Goal: Check status: Check status

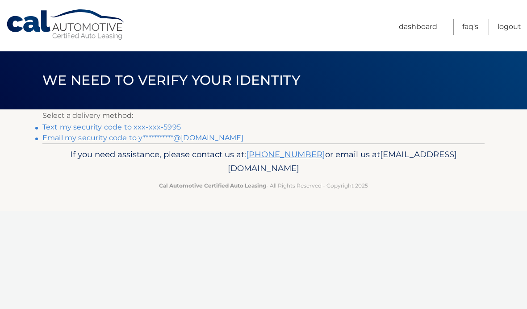
click at [85, 126] on link "Text my security code to xxx-xxx-5995" at bounding box center [111, 127] width 138 height 8
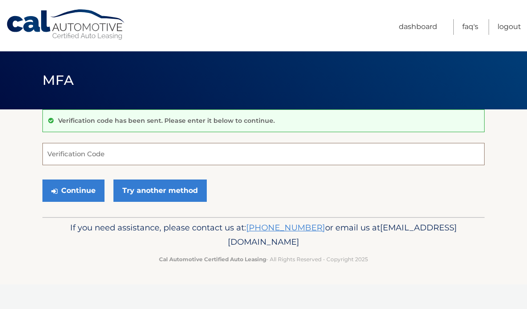
click at [277, 145] on input "Verification Code" at bounding box center [263, 154] width 442 height 22
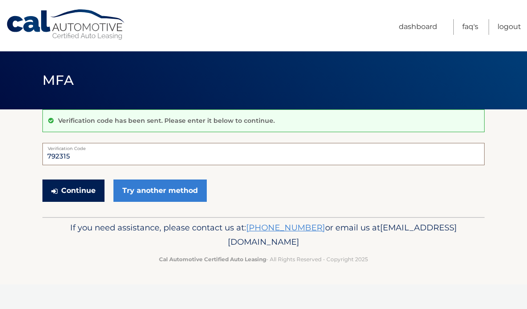
type input "792315"
click at [90, 189] on button "Continue" at bounding box center [73, 191] width 62 height 22
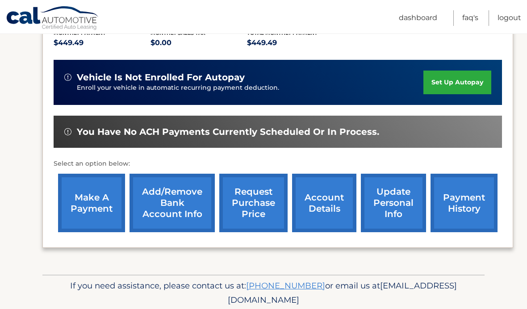
scroll to position [211, 0]
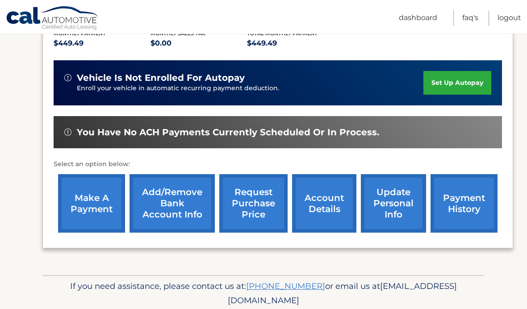
click at [332, 214] on link "account details" at bounding box center [324, 203] width 64 height 59
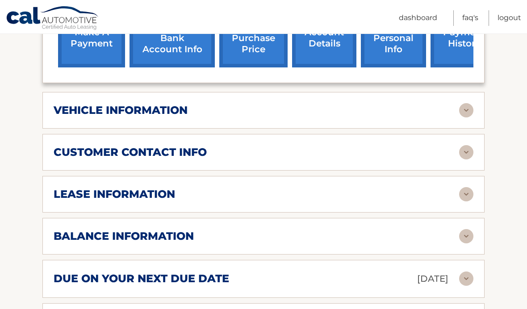
scroll to position [395, 0]
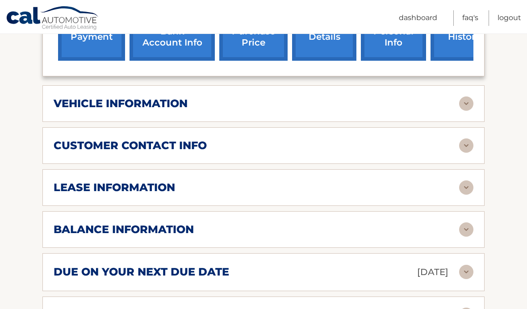
click at [67, 185] on h2 "lease information" at bounding box center [114, 187] width 121 height 13
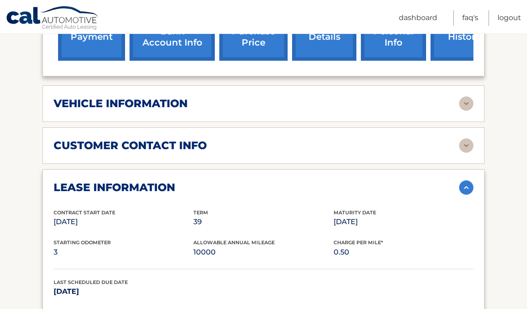
click at [68, 188] on h2 "lease information" at bounding box center [114, 187] width 121 height 13
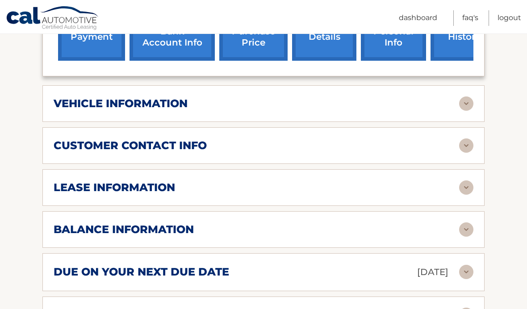
click at [75, 142] on h2 "customer contact info" at bounding box center [130, 145] width 153 height 13
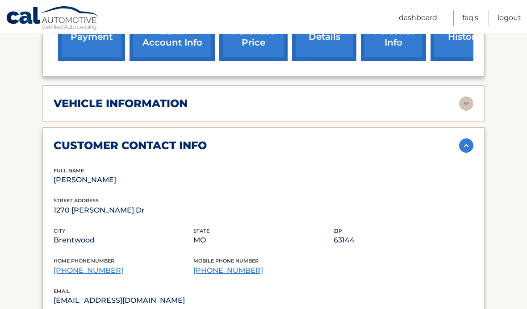
click at [71, 141] on h2 "customer contact info" at bounding box center [130, 145] width 153 height 13
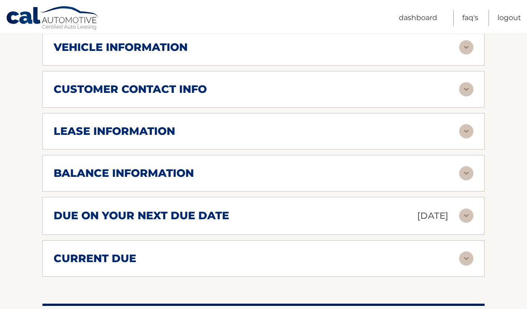
scroll to position [454, 0]
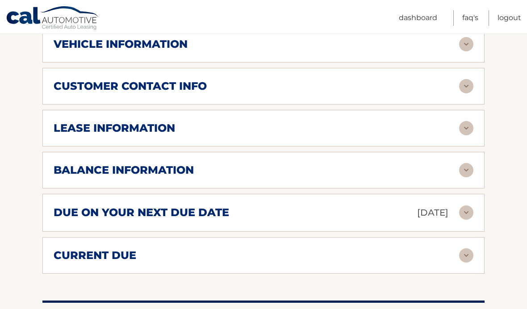
click at [80, 214] on h2 "due on your next due date" at bounding box center [142, 212] width 176 height 13
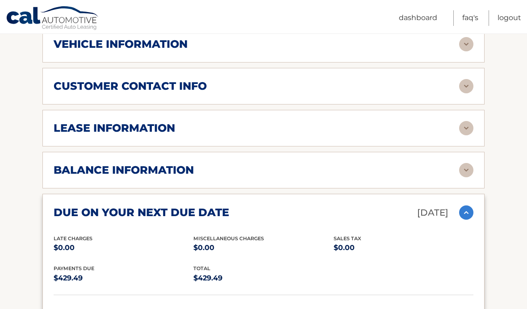
click at [74, 211] on h2 "due on your next due date" at bounding box center [142, 212] width 176 height 13
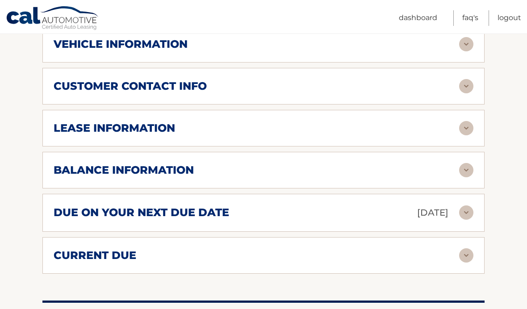
click at [75, 166] on h2 "balance information" at bounding box center [124, 169] width 140 height 13
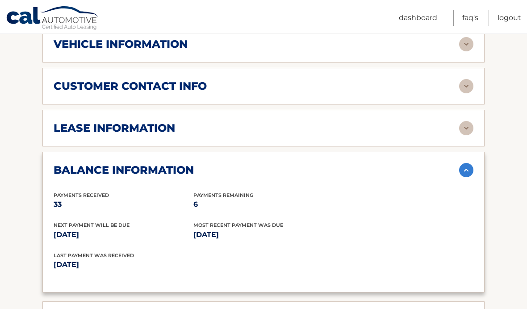
click at [468, 171] on img at bounding box center [466, 170] width 14 height 14
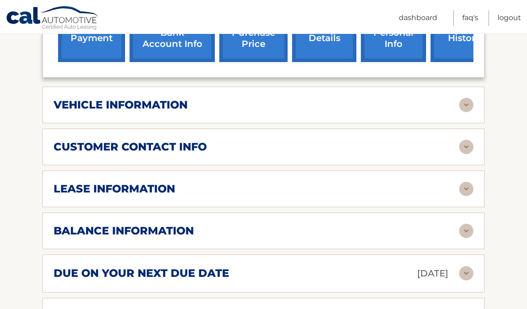
scroll to position [387, 0]
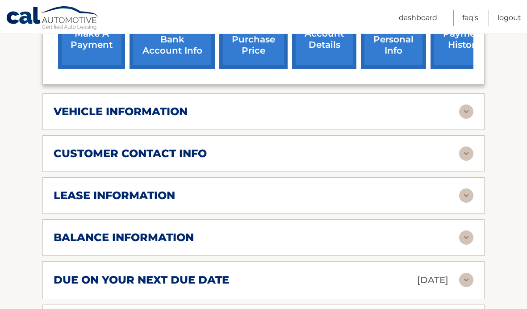
click at [324, 116] on div "vehicle information" at bounding box center [257, 111] width 406 height 13
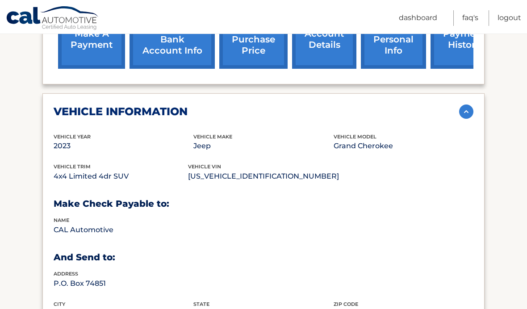
click at [321, 115] on div "vehicle information" at bounding box center [257, 111] width 406 height 13
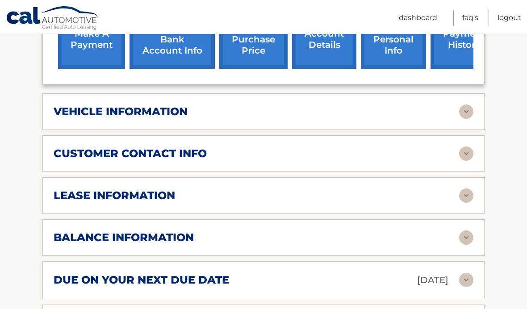
click at [312, 155] on div "customer contact info" at bounding box center [257, 153] width 406 height 13
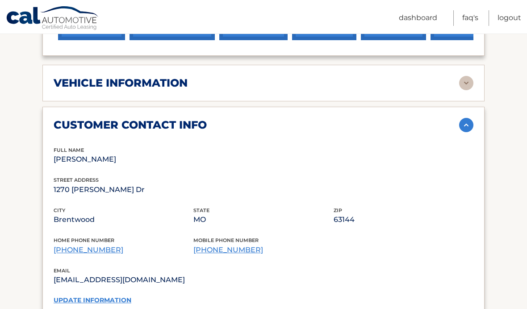
scroll to position [423, 0]
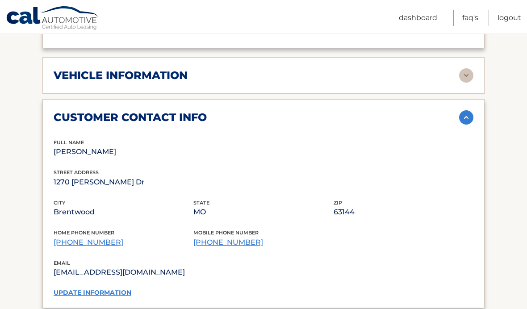
click at [310, 114] on div "customer contact info" at bounding box center [257, 117] width 406 height 13
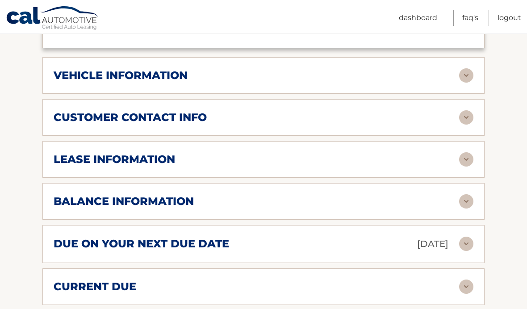
click at [289, 159] on div "lease information" at bounding box center [257, 159] width 406 height 13
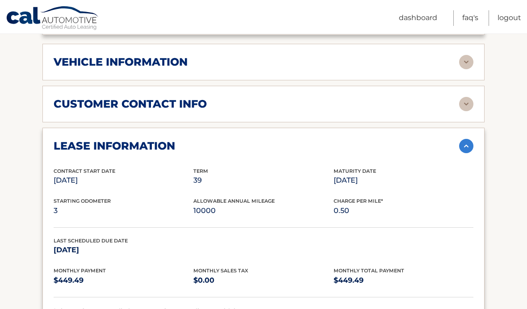
scroll to position [437, 0]
